Goal: Task Accomplishment & Management: Manage account settings

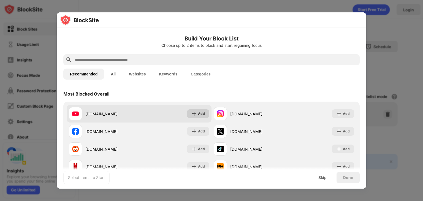
click at [192, 113] on img at bounding box center [194, 114] width 6 height 6
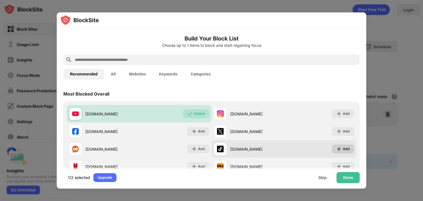
click at [344, 151] on div "Add" at bounding box center [346, 149] width 7 height 6
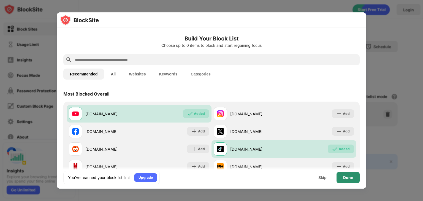
click at [348, 179] on div "Done" at bounding box center [348, 177] width 10 height 4
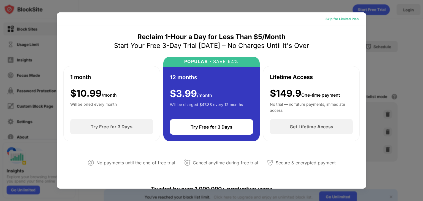
click at [348, 20] on div "Skip for Limited Plan" at bounding box center [342, 19] width 33 height 6
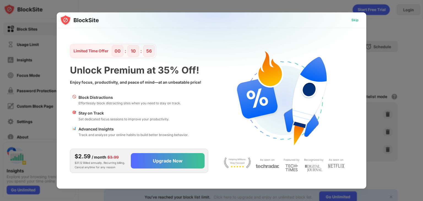
click at [356, 21] on div "Skip" at bounding box center [354, 20] width 7 height 6
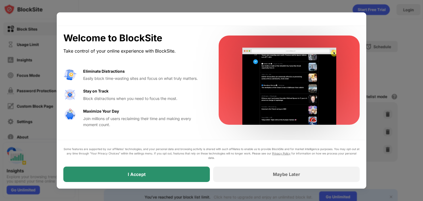
click at [168, 175] on div "I Accept" at bounding box center [136, 174] width 147 height 15
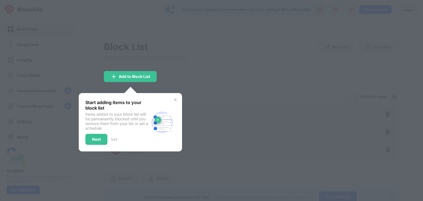
click at [175, 100] on img at bounding box center [175, 99] width 4 height 4
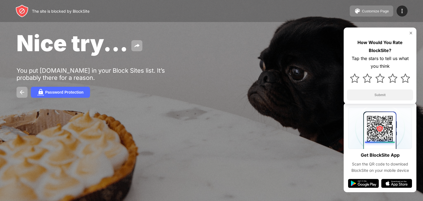
click at [379, 13] on div "Customize Page" at bounding box center [375, 11] width 27 height 4
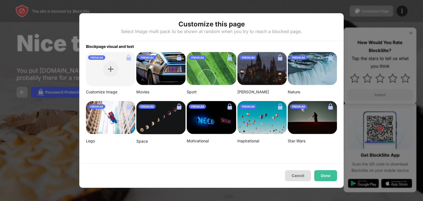
click at [297, 176] on button "Cancel" at bounding box center [298, 175] width 26 height 11
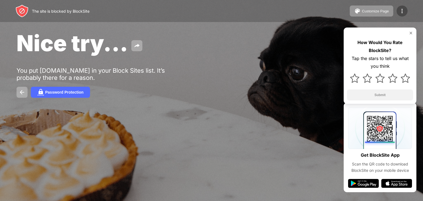
click at [401, 11] on img at bounding box center [402, 11] width 7 height 7
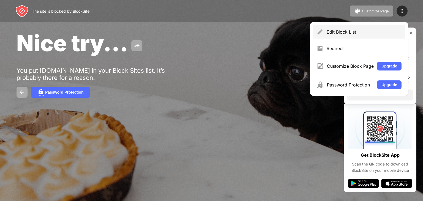
click at [353, 34] on div "Edit Block List" at bounding box center [364, 32] width 75 height 6
